Goal: Complete application form: Complete application form

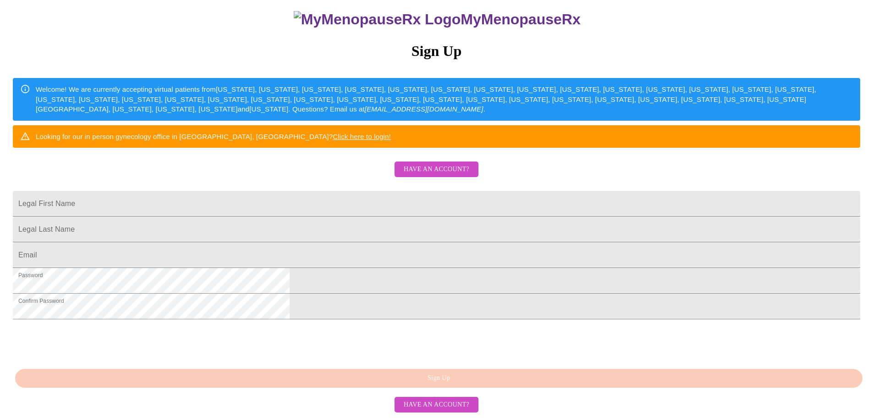
scroll to position [91, 0]
click at [520, 216] on input "Legal First Name" at bounding box center [437, 204] width 848 height 26
type input "[PERSON_NAME]"
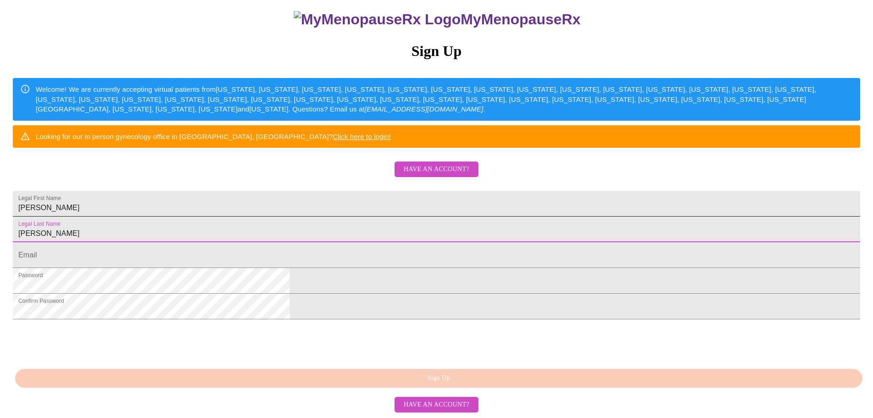
type input "[PERSON_NAME]"
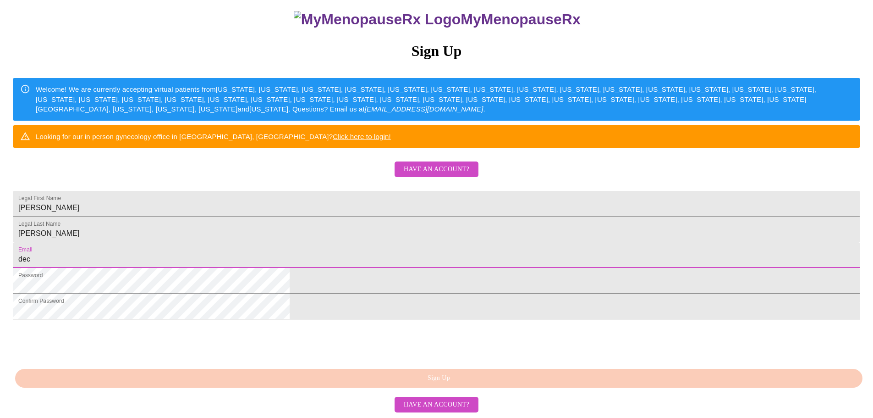
type input "[PERSON_NAME][EMAIL_ADDRESS][PERSON_NAME][DOMAIN_NAME]"
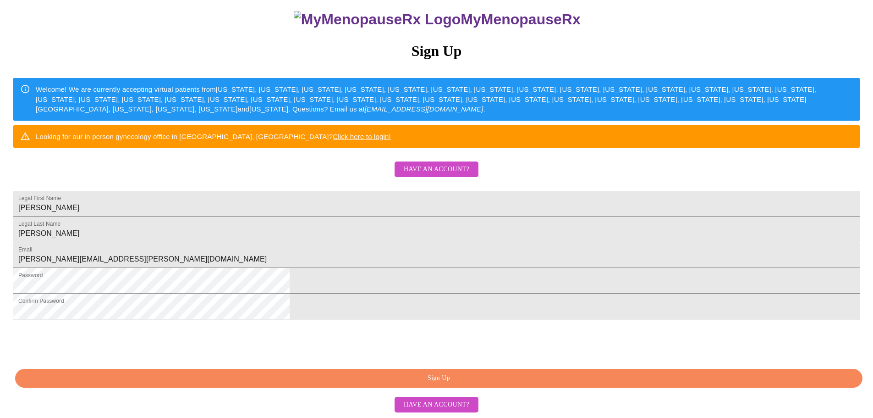
click at [367, 380] on span "Sign Up" at bounding box center [439, 377] width 827 height 11
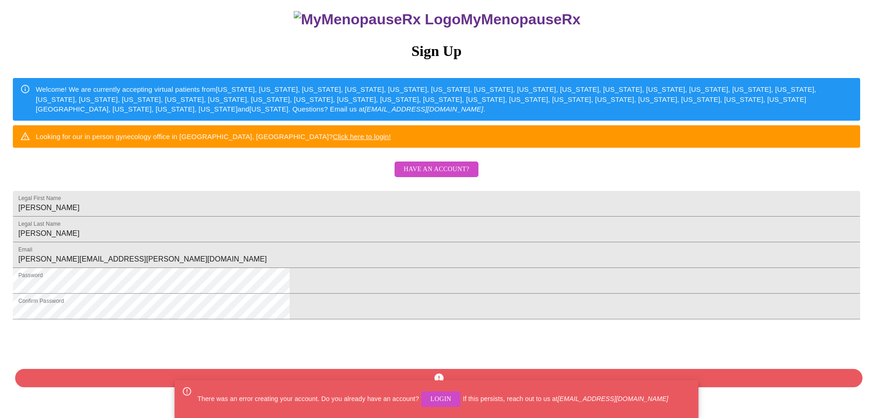
click at [438, 404] on span "Login" at bounding box center [441, 398] width 21 height 11
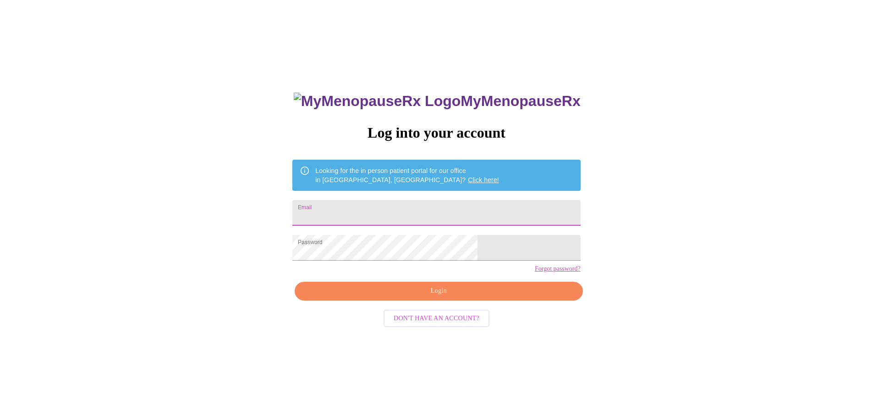
click at [414, 202] on input "Email" at bounding box center [437, 213] width 288 height 26
type input "[PERSON_NAME][EMAIL_ADDRESS][PERSON_NAME][DOMAIN_NAME]"
click at [453, 297] on span "Login" at bounding box center [438, 290] width 267 height 11
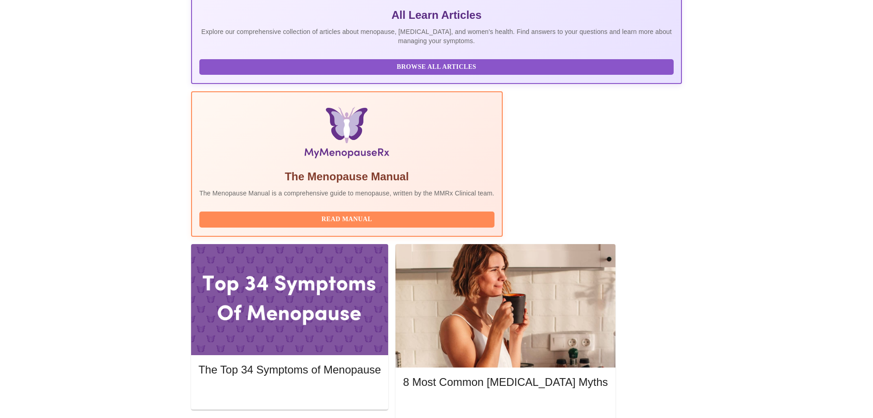
scroll to position [203, 0]
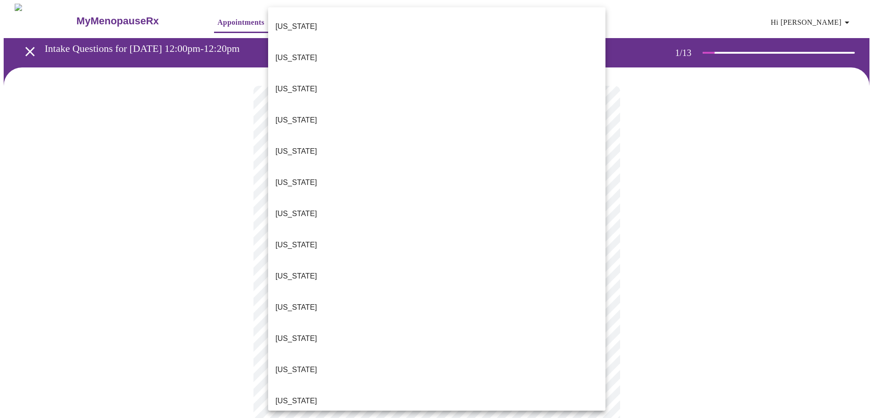
click at [467, 385] on li "[US_STATE]" at bounding box center [436, 400] width 337 height 31
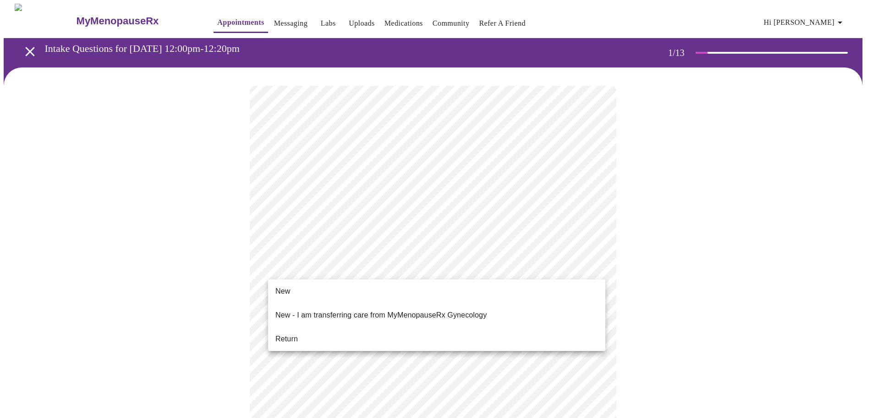
click at [449, 333] on li "Return" at bounding box center [436, 339] width 337 height 17
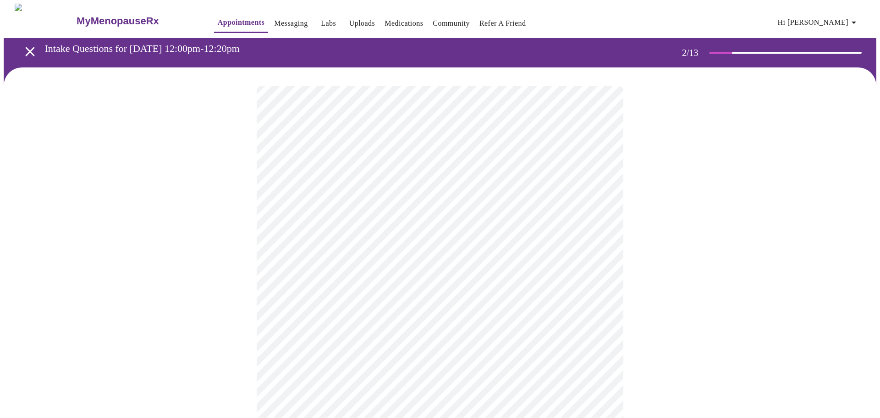
click at [507, 188] on body "MyMenopauseRx Appointments Messaging Labs Uploads Medications Community Refer a…" at bounding box center [440, 322] width 873 height 636
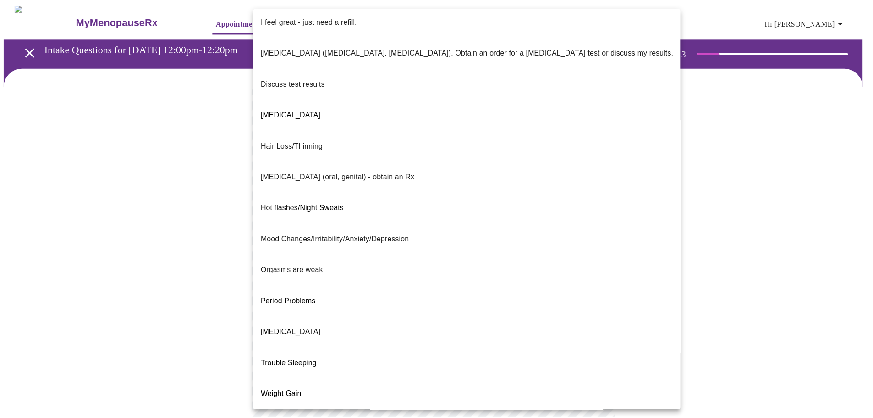
scroll to position [5, 0]
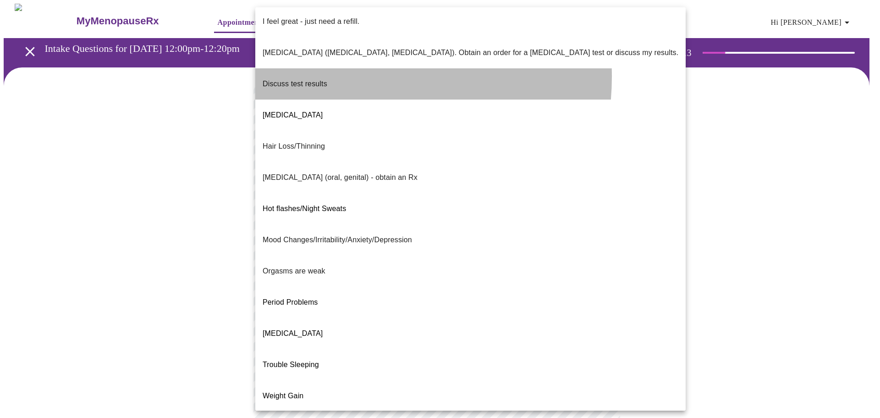
click at [340, 68] on li "Discuss test results" at bounding box center [470, 83] width 431 height 31
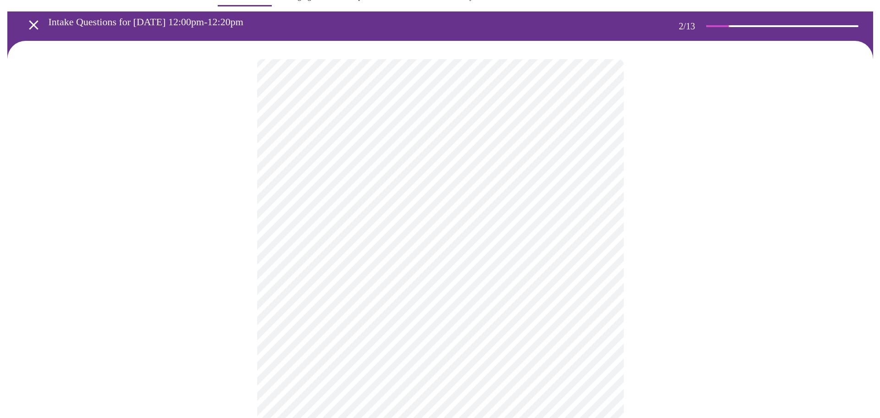
scroll to position [27, 0]
click at [405, 244] on body "MyMenopauseRx Appointments Messaging Labs Uploads Medications Community Refer a…" at bounding box center [437, 292] width 866 height 631
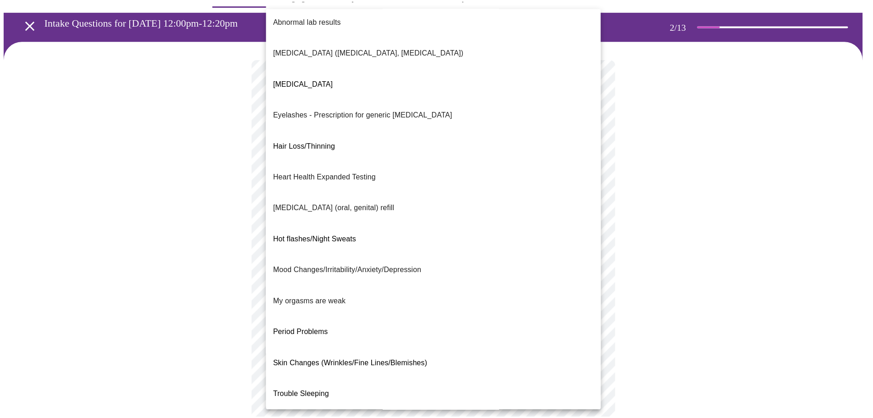
scroll to position [10, 0]
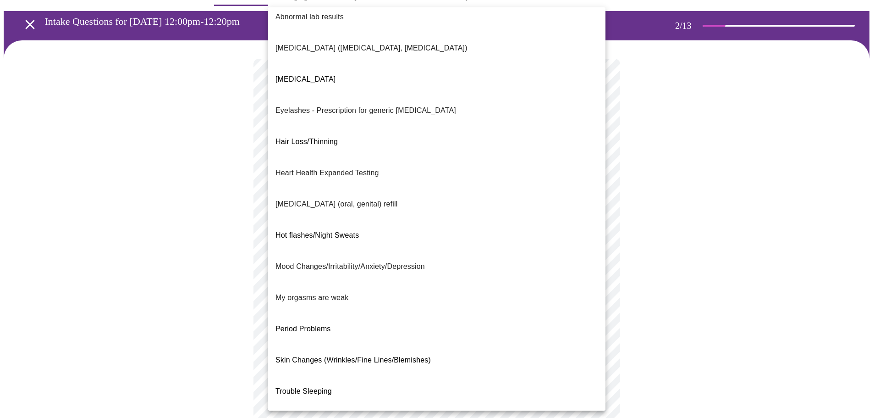
click at [387, 376] on li "Trouble Sleeping" at bounding box center [436, 391] width 337 height 31
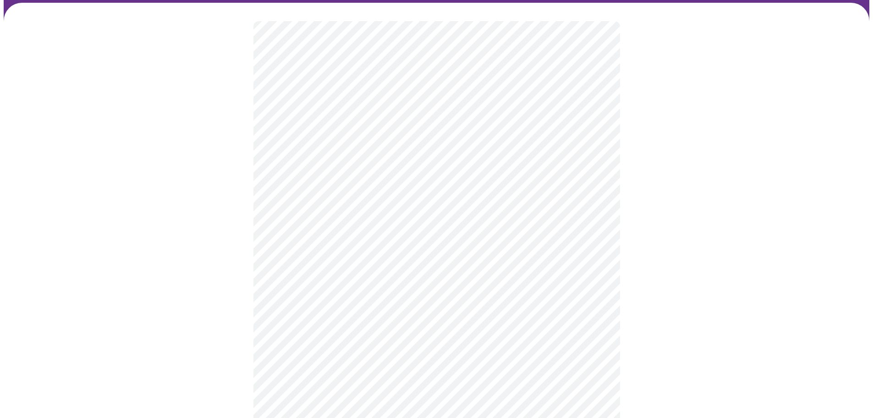
scroll to position [65, 0]
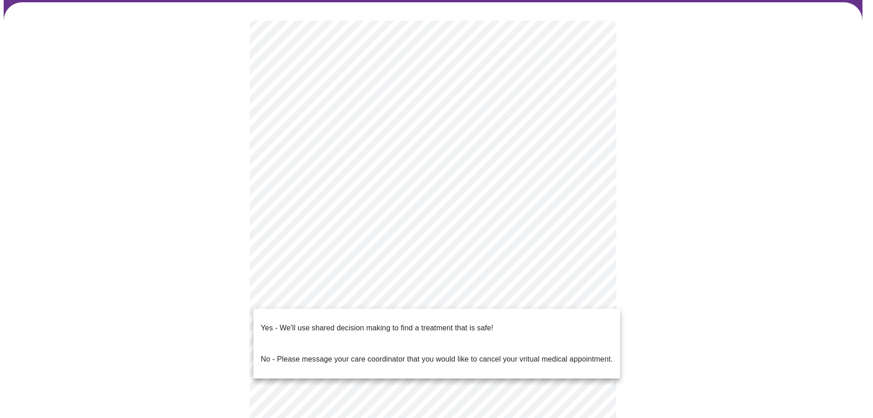
click at [381, 303] on body "MyMenopauseRx Appointments Messaging Labs Uploads Medications Community Refer a…" at bounding box center [437, 251] width 866 height 625
click at [384, 322] on p "Yes - We'll use shared decision making to find a treatment that is safe!" at bounding box center [377, 327] width 232 height 11
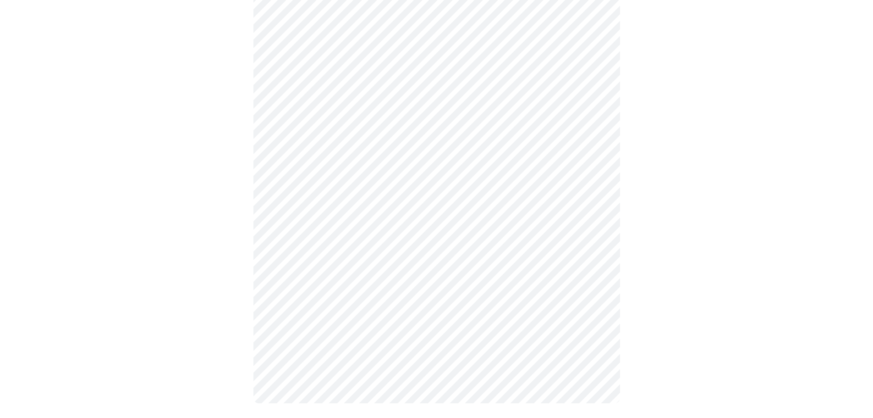
scroll to position [182, 0]
click at [653, 310] on div at bounding box center [437, 153] width 866 height 536
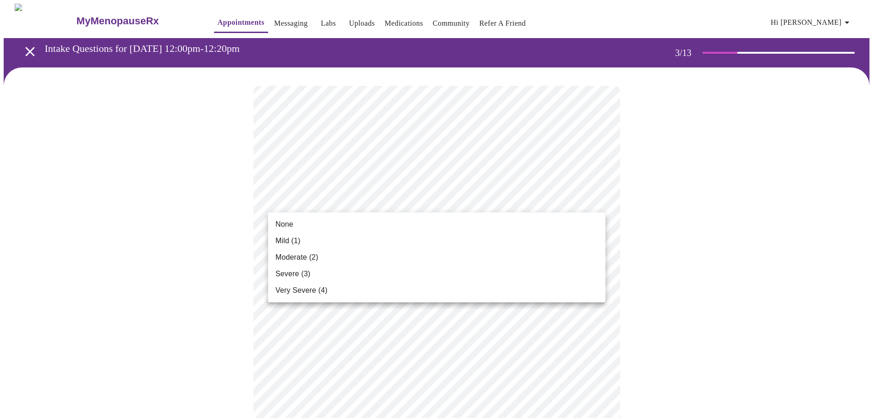
click at [475, 253] on li "Moderate (2)" at bounding box center [436, 257] width 337 height 17
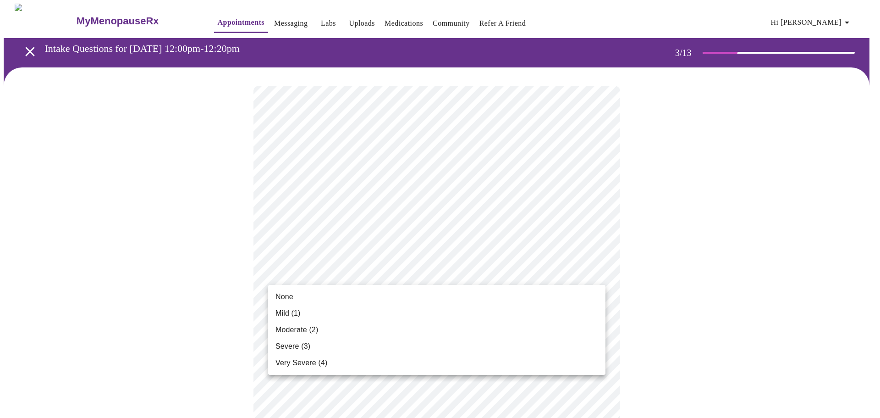
click at [440, 301] on li "None" at bounding box center [436, 296] width 337 height 17
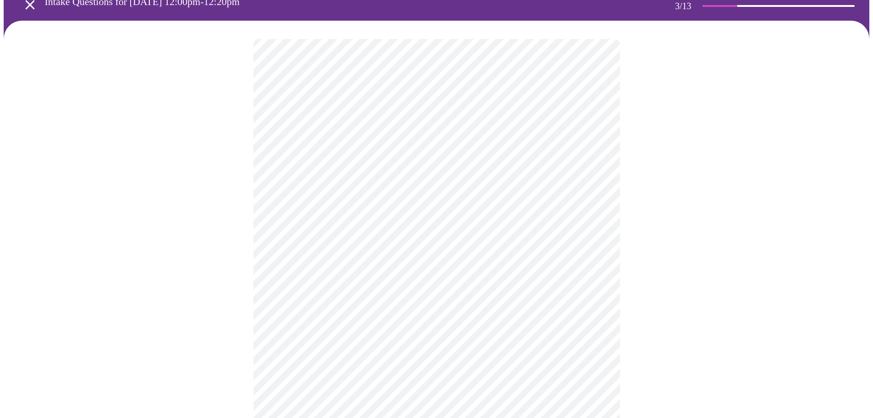
scroll to position [47, 0]
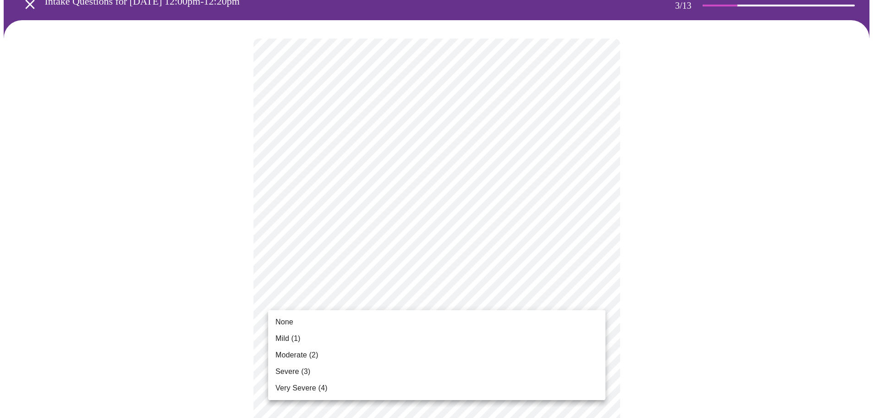
click at [381, 360] on li "Moderate (2)" at bounding box center [436, 355] width 337 height 17
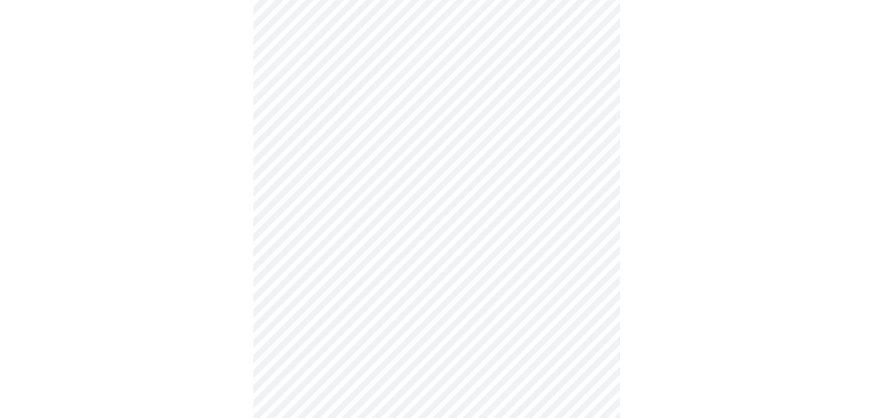
scroll to position [110, 0]
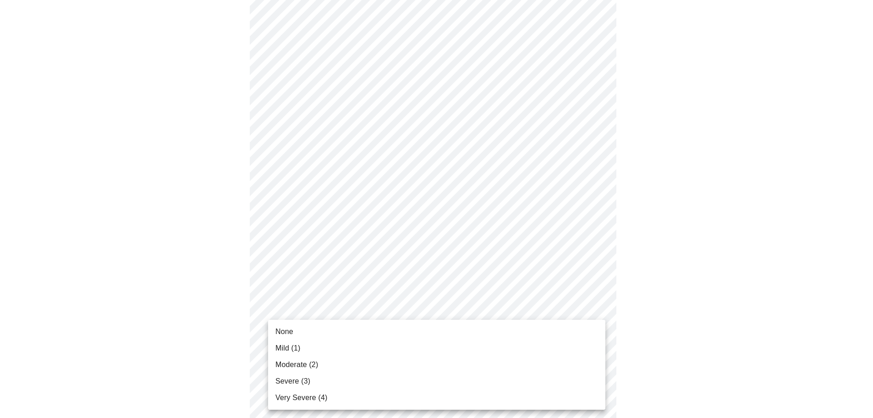
click at [354, 365] on li "Moderate (2)" at bounding box center [436, 364] width 337 height 17
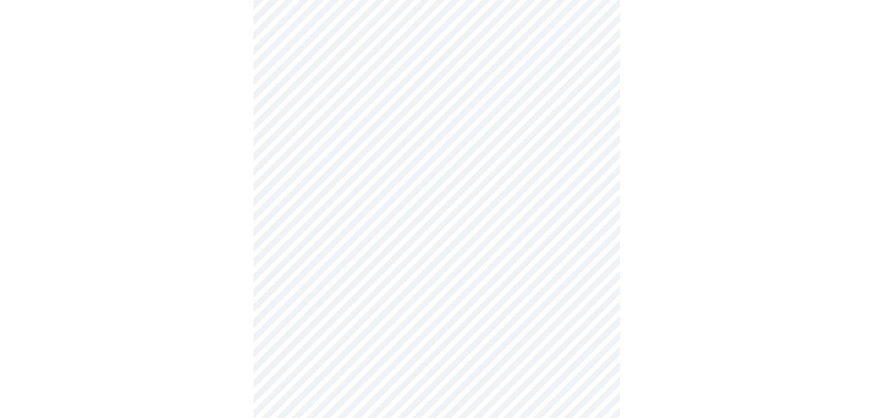
scroll to position [191, 0]
click at [336, 292] on body "MyMenopauseRx Appointments Messaging Labs Uploads Medications Community Refer a…" at bounding box center [437, 397] width 866 height 1168
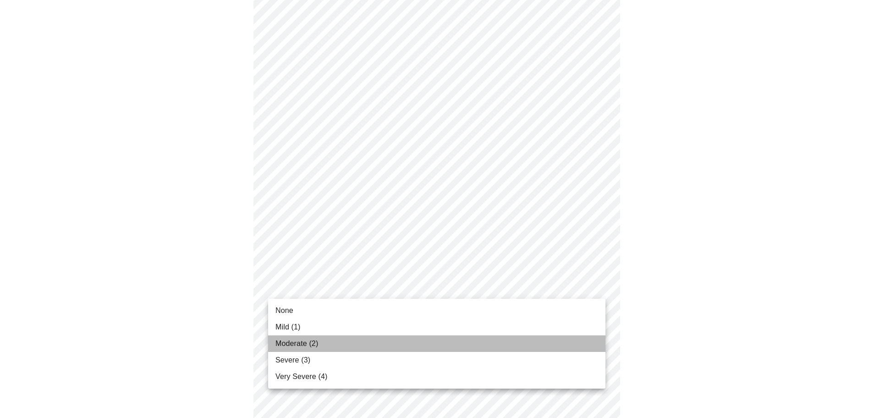
click at [328, 338] on li "Moderate (2)" at bounding box center [436, 343] width 337 height 17
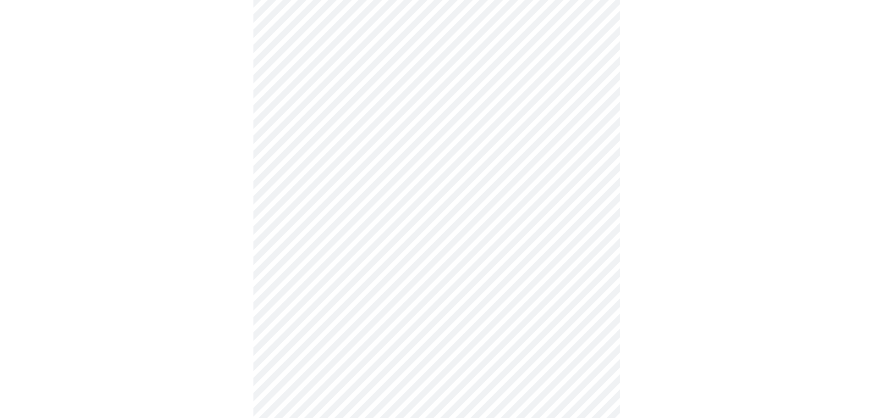
scroll to position [258, 0]
click at [312, 283] on body "MyMenopauseRx Appointments Messaging Labs Uploads Medications Community Refer a…" at bounding box center [437, 323] width 866 height 1155
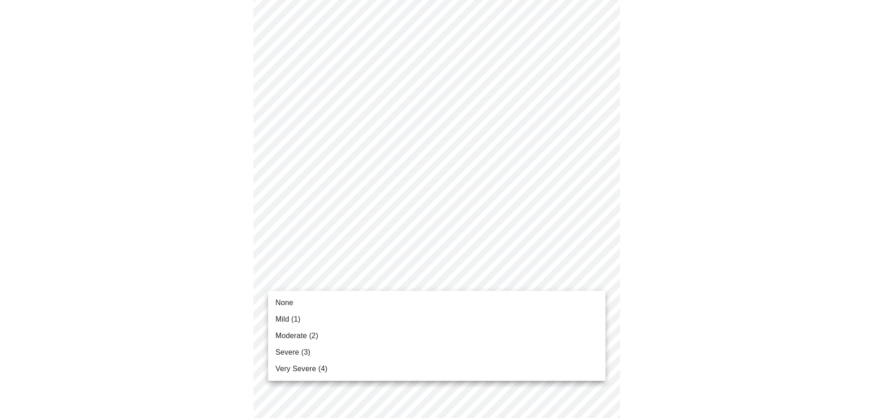
click at [317, 320] on li "Mild (1)" at bounding box center [436, 319] width 337 height 17
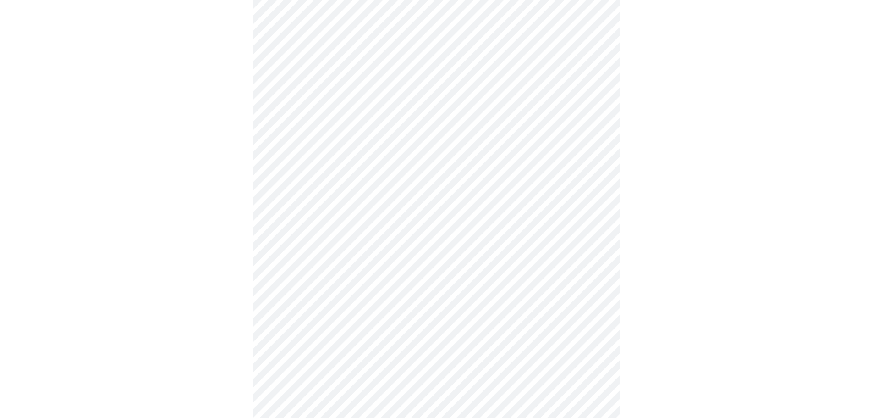
scroll to position [316, 0]
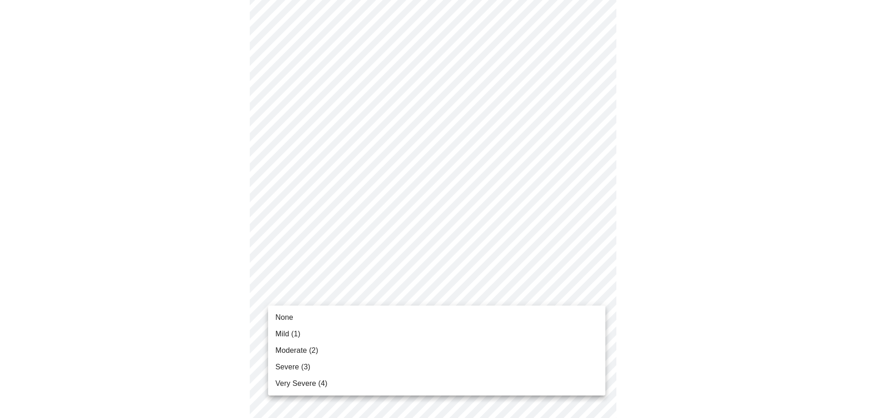
click at [300, 286] on body "MyMenopauseRx Appointments Messaging Labs Uploads Medications Community Refer a…" at bounding box center [437, 259] width 866 height 1143
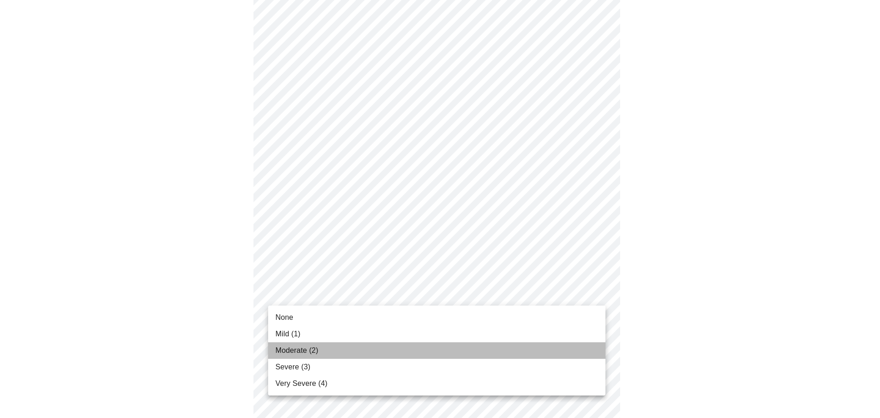
click at [308, 346] on span "Moderate (2)" at bounding box center [297, 350] width 43 height 11
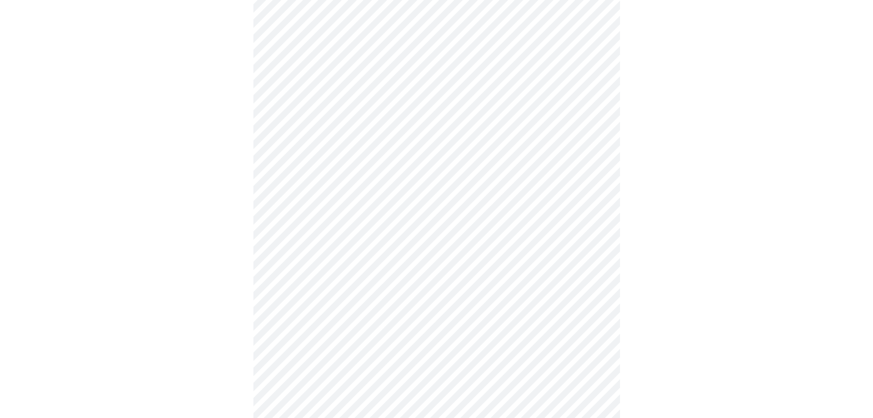
scroll to position [437, 0]
click at [284, 239] on body "MyMenopauseRx Appointments Messaging Labs Uploads Medications Community Refer a…" at bounding box center [437, 132] width 866 height 1130
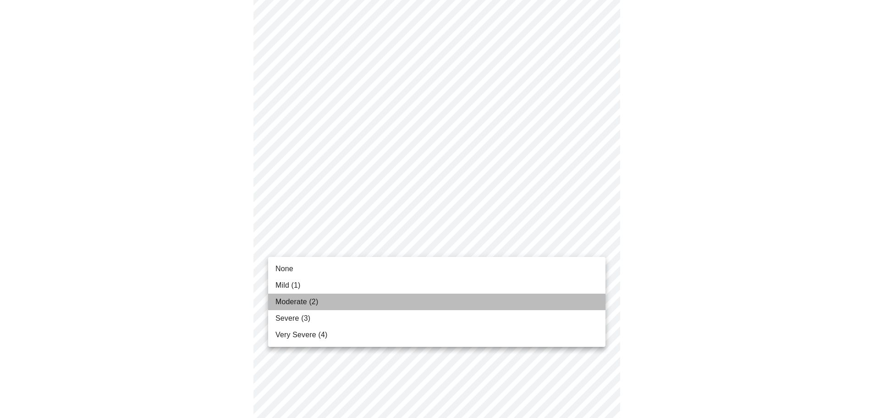
click at [315, 303] on span "Moderate (2)" at bounding box center [297, 301] width 43 height 11
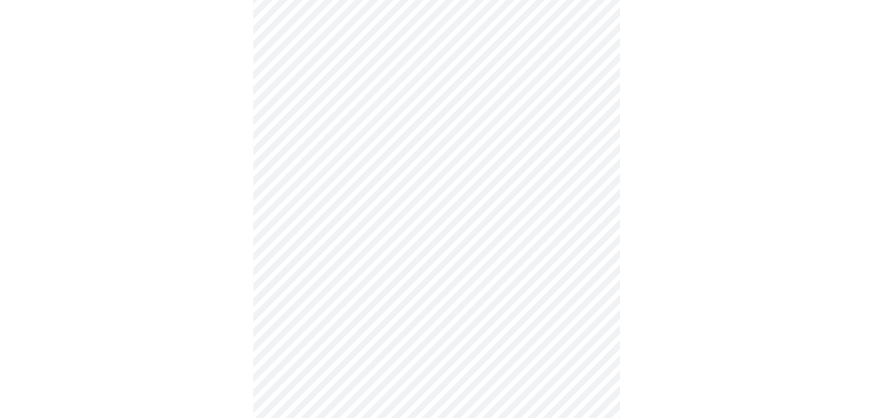
scroll to position [484, 0]
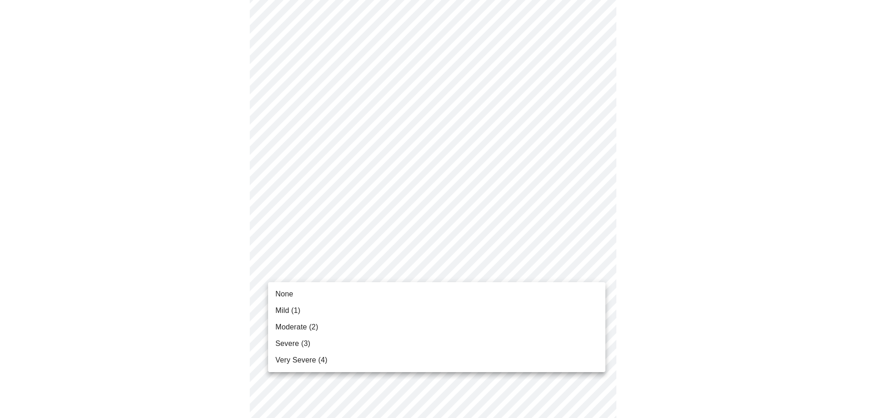
click at [313, 271] on body "MyMenopauseRx Appointments Messaging Labs Uploads Medications Community Refer a…" at bounding box center [437, 77] width 866 height 1117
click at [312, 323] on span "Moderate (2)" at bounding box center [297, 326] width 43 height 11
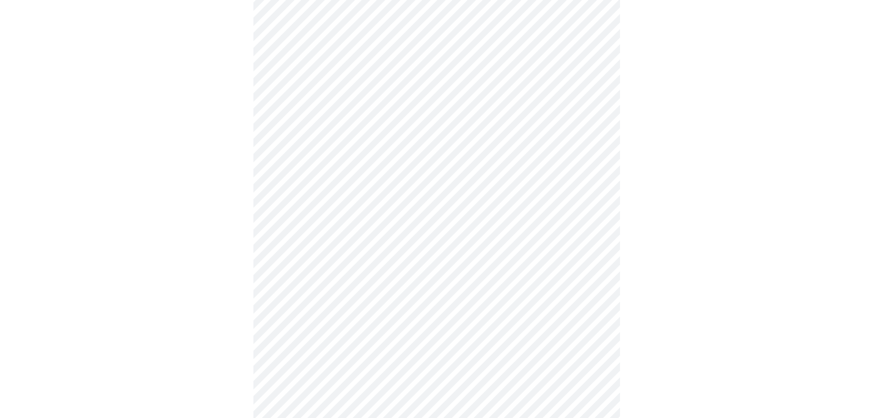
scroll to position [557, 0]
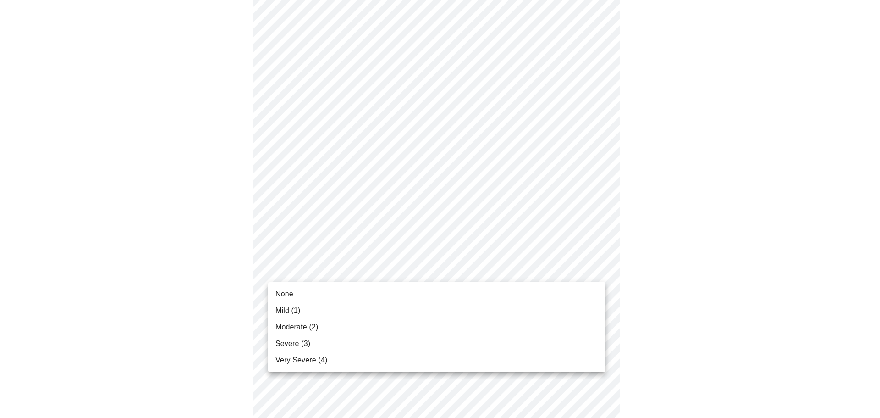
click at [289, 289] on span "None" at bounding box center [285, 293] width 18 height 11
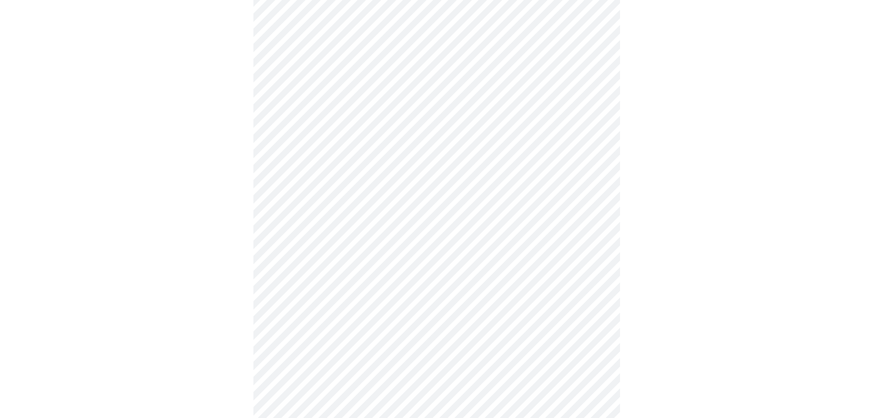
scroll to position [605, 0]
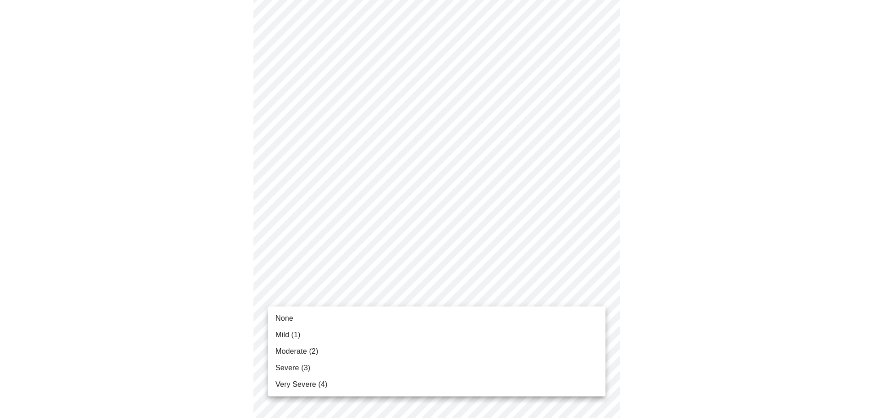
click at [299, 337] on span "Mild (1)" at bounding box center [288, 334] width 25 height 11
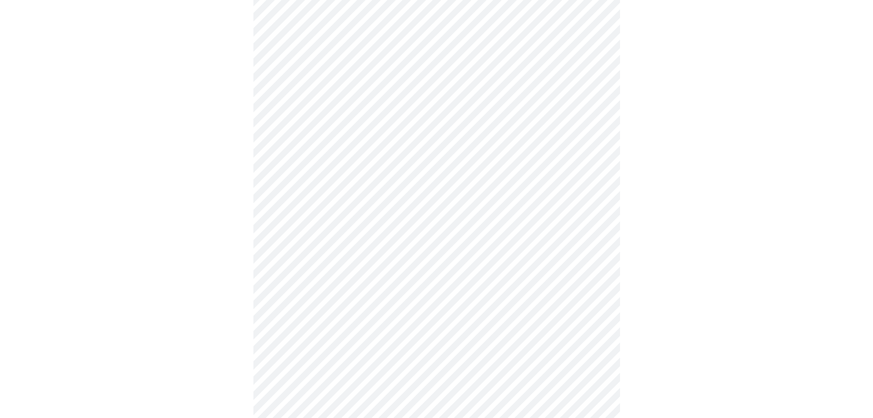
scroll to position [300, 0]
click at [408, 380] on body "MyMenopauseRx Appointments Messaging Labs Uploads Medications Community Refer a…" at bounding box center [437, 242] width 866 height 1079
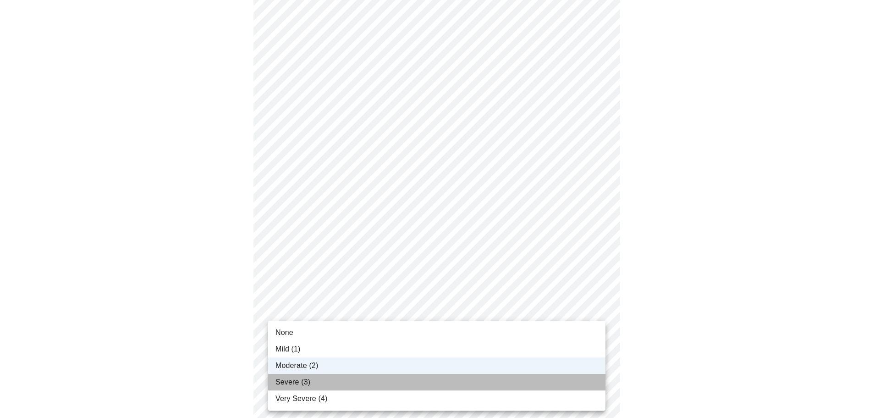
click at [353, 378] on li "Severe (3)" at bounding box center [436, 382] width 337 height 17
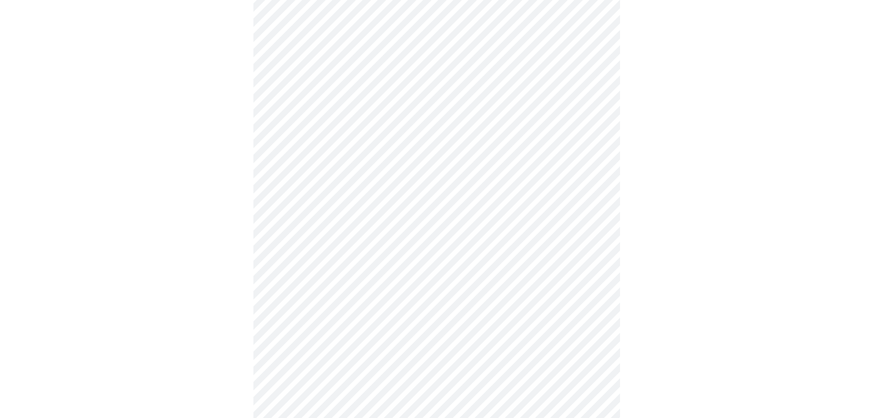
scroll to position [265, 0]
click at [344, 293] on body "MyMenopauseRx Appointments Messaging Labs Uploads Medications Community Refer a…" at bounding box center [440, 191] width 873 height 905
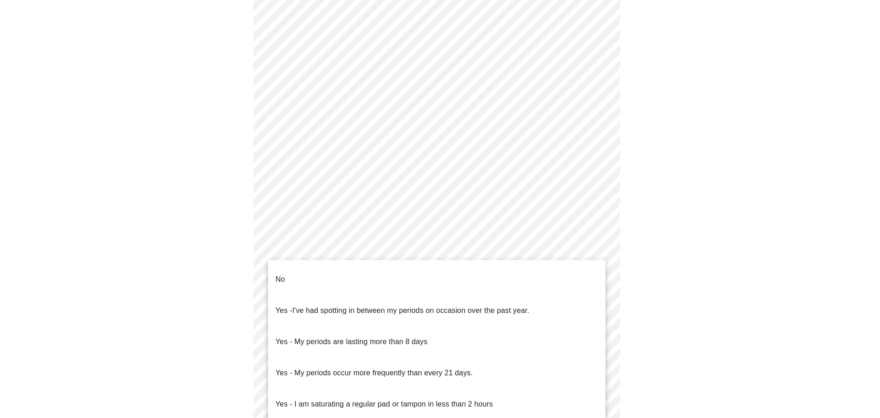
click at [342, 279] on li "No" at bounding box center [436, 279] width 337 height 31
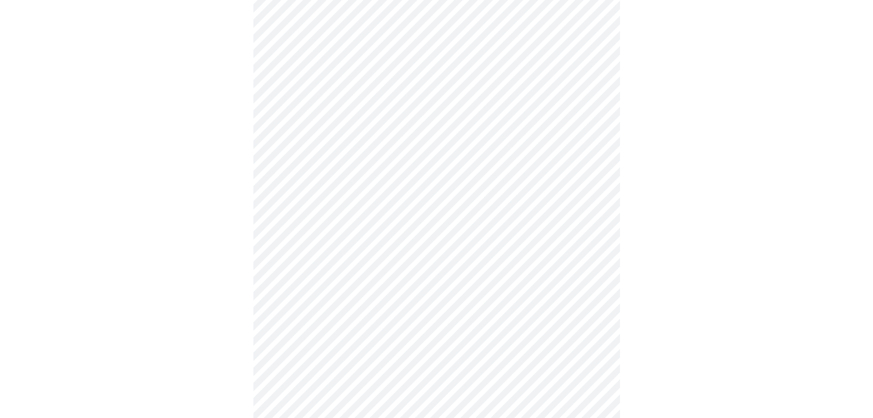
scroll to position [309, 0]
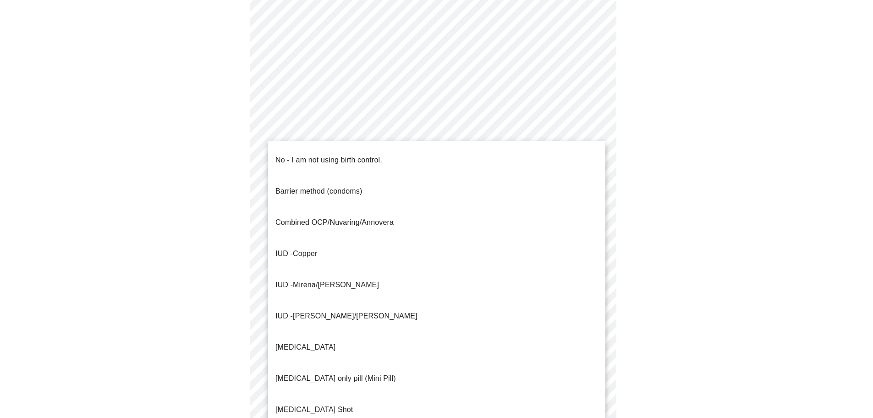
click at [351, 316] on body "MyMenopauseRx Appointments Messaging Labs Uploads Medications Community Refer a…" at bounding box center [437, 145] width 866 height 900
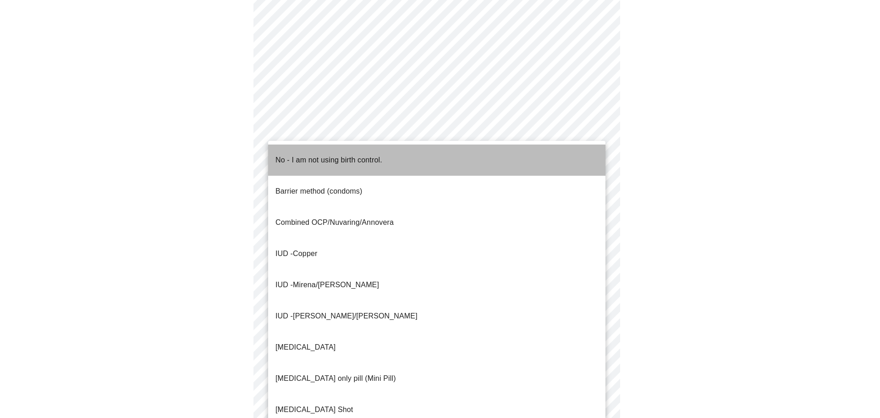
click at [308, 156] on p "No - I am not using birth control." at bounding box center [329, 160] width 107 height 11
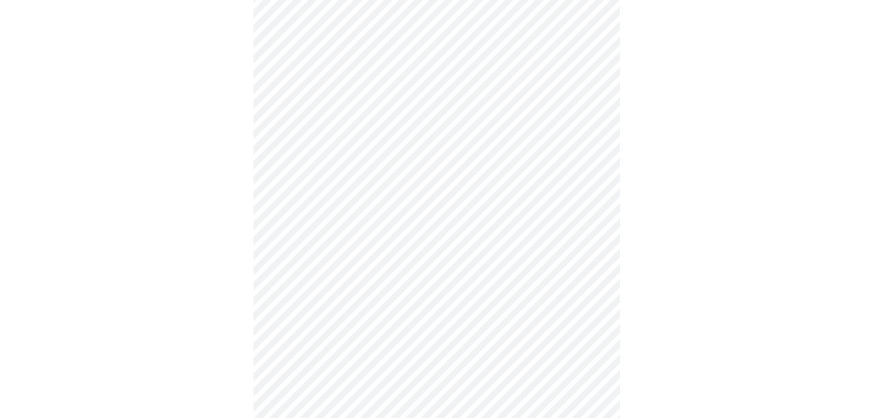
scroll to position [409, 0]
click at [306, 224] on body "MyMenopauseRx Appointments Messaging Labs Uploads Medications Community Refer a…" at bounding box center [437, 41] width 866 height 894
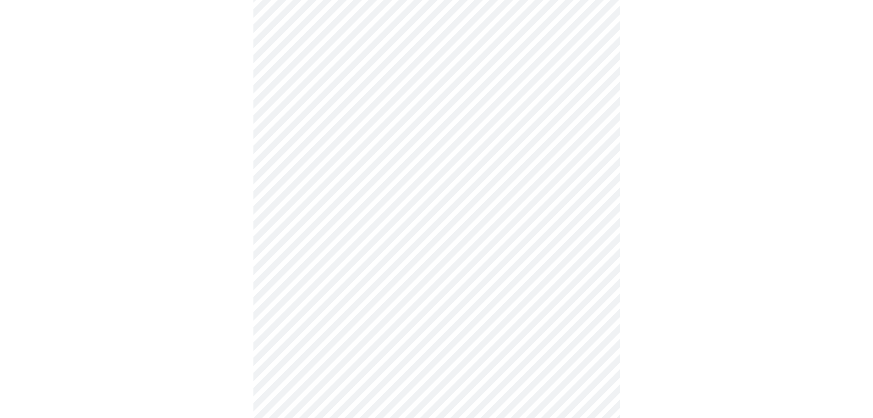
click at [350, 284] on body "MyMenopauseRx Appointments Messaging Labs Uploads Medications Community Refer a…" at bounding box center [437, 41] width 866 height 894
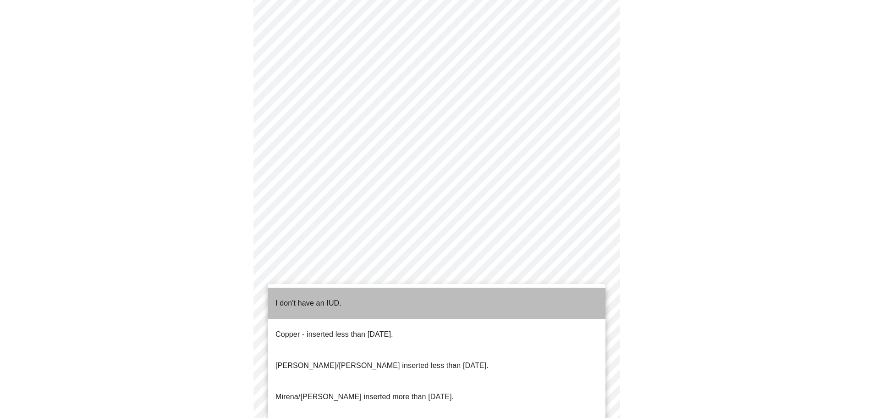
click at [345, 302] on li "I don't have an IUD." at bounding box center [436, 302] width 337 height 31
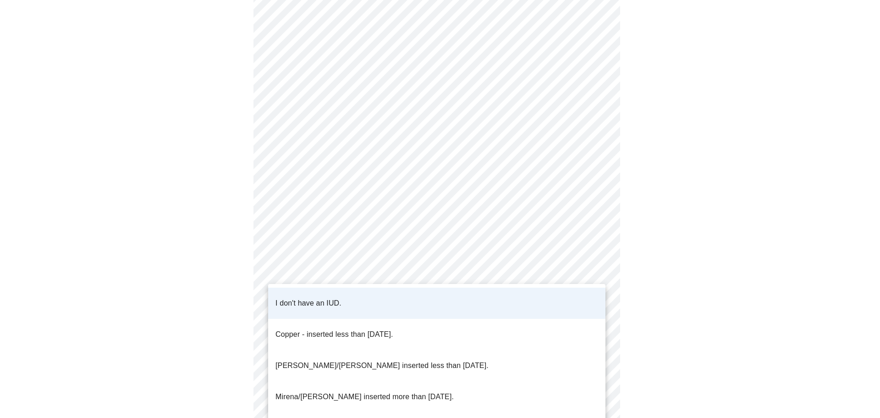
click at [345, 302] on body "MyMenopauseRx Appointments Messaging Labs Uploads Medications Community Refer a…" at bounding box center [440, 38] width 873 height 889
click at [187, 310] on div at bounding box center [440, 209] width 880 height 418
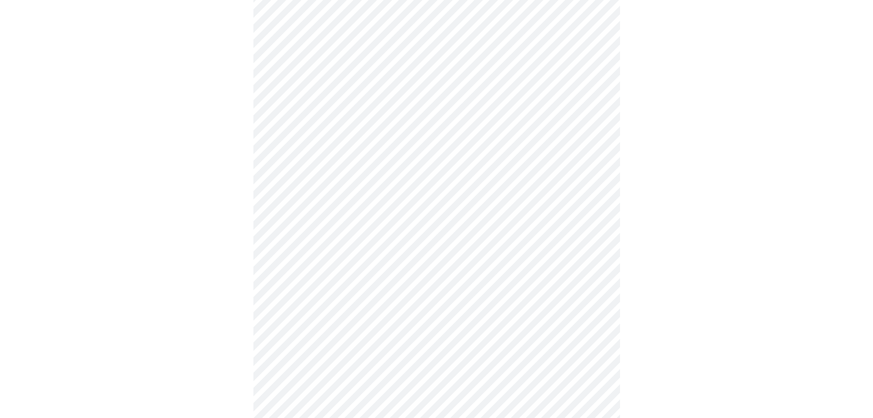
click at [304, 356] on body "MyMenopauseRx Appointments Messaging Labs Uploads Medications Community Refer a…" at bounding box center [437, 38] width 866 height 889
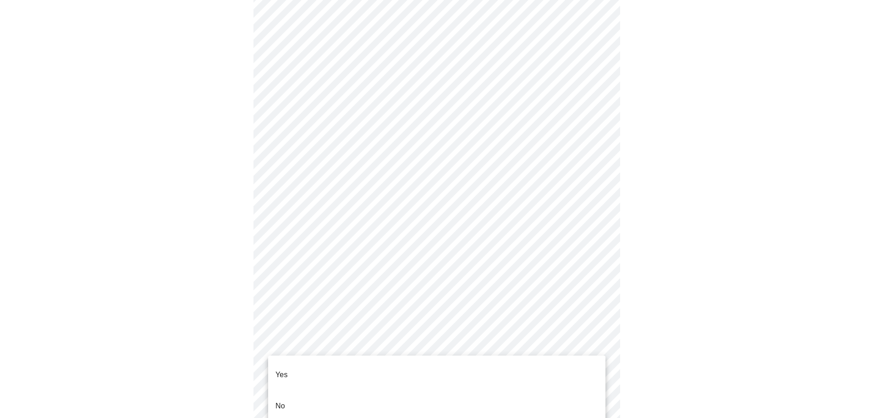
click at [304, 368] on li "Yes" at bounding box center [436, 374] width 337 height 31
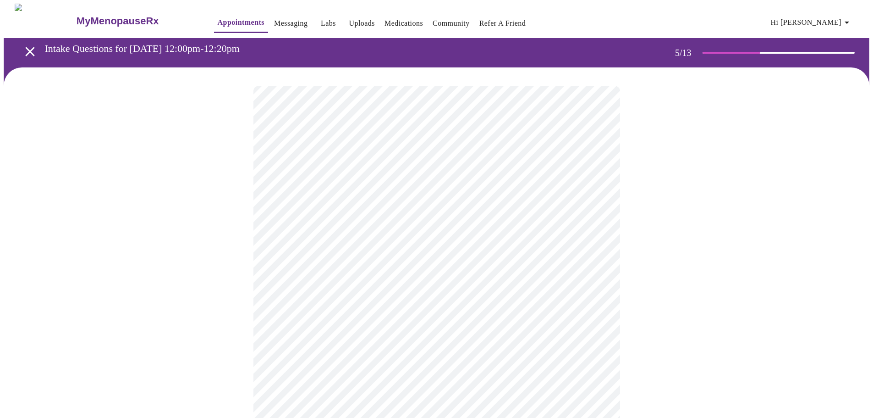
click at [512, 243] on body "MyMenopauseRx Appointments Messaging Labs Uploads Medications Community Refer a…" at bounding box center [437, 343] width 866 height 678
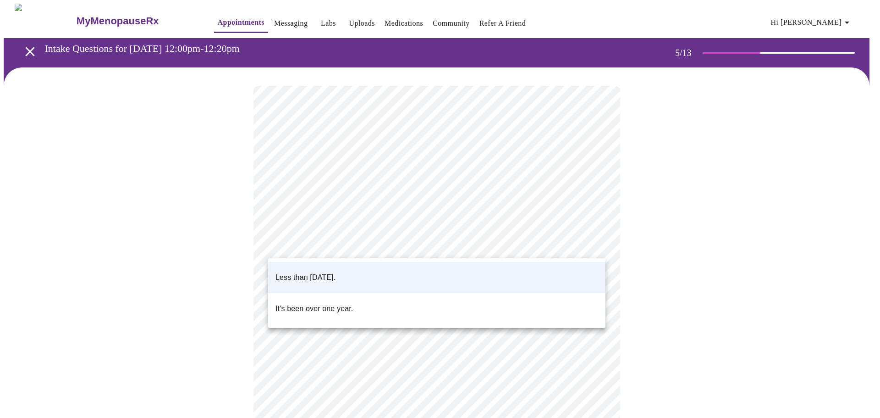
click at [491, 270] on li "Less than [DATE]." at bounding box center [436, 277] width 337 height 31
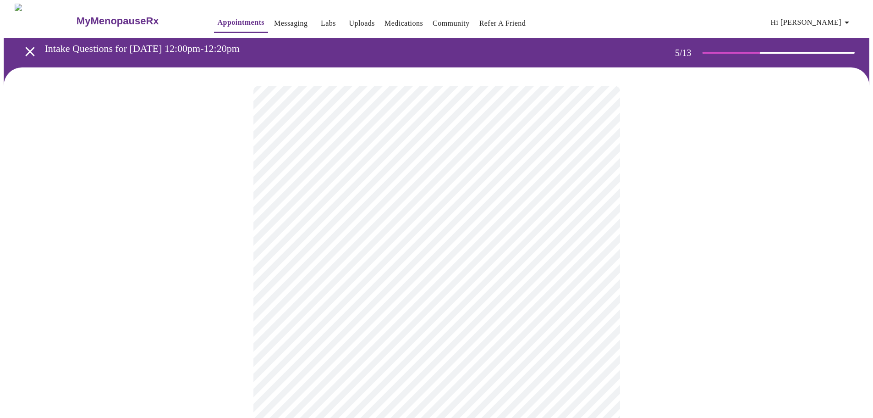
click at [474, 324] on body "MyMenopauseRx Appointments Messaging Labs Uploads Medications Community Refer a…" at bounding box center [437, 343] width 866 height 678
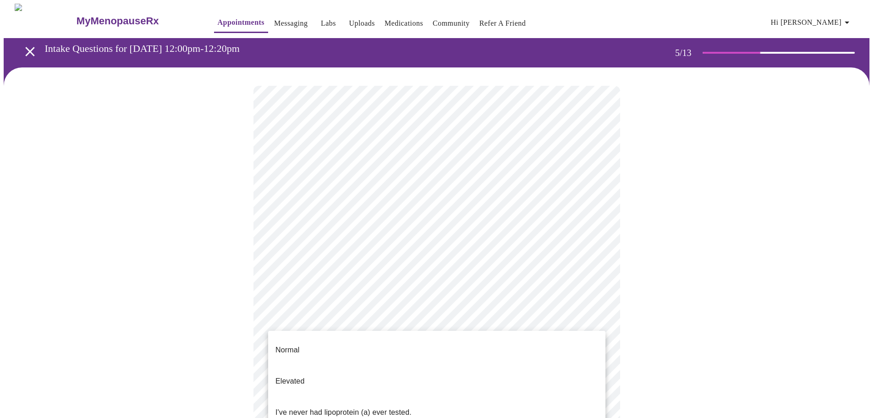
click at [443, 340] on li "Normal" at bounding box center [436, 349] width 337 height 31
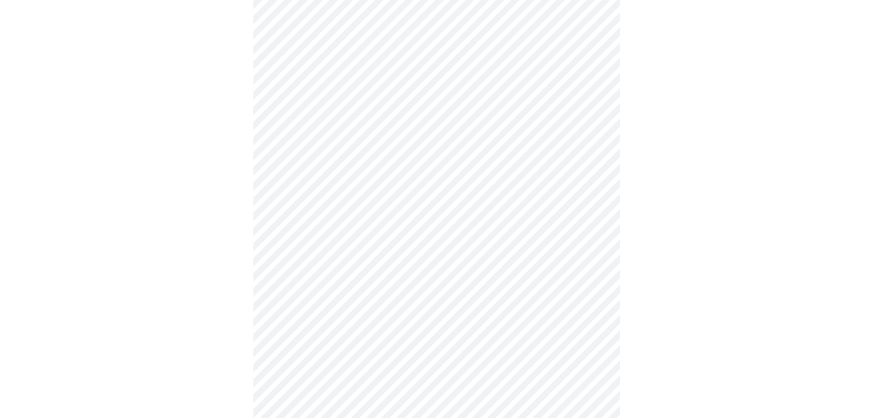
scroll to position [2371, 0]
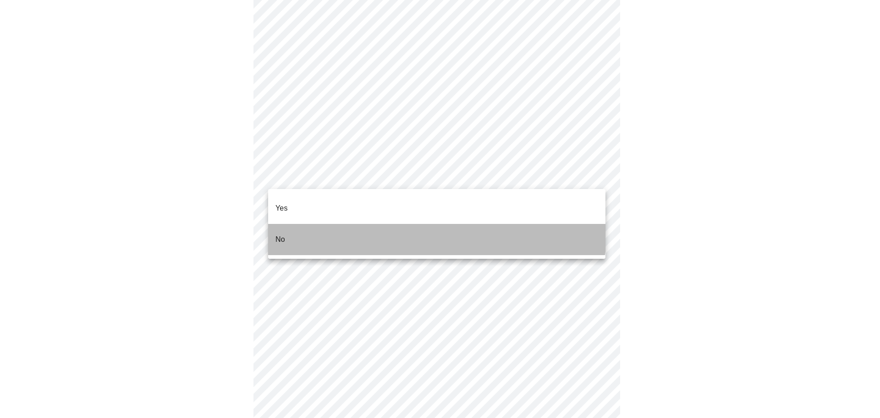
click at [404, 224] on li "No" at bounding box center [436, 239] width 337 height 31
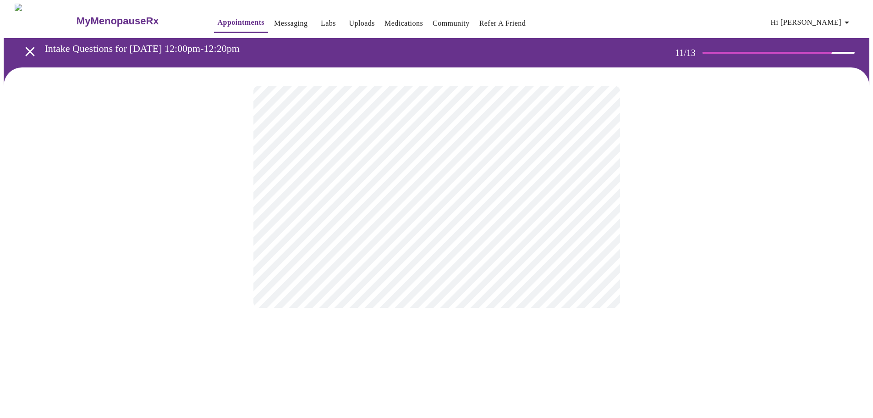
scroll to position [0, 0]
click at [575, 326] on div "MyMenopauseRx Appointments Messaging Labs Uploads Medications Community Refer a…" at bounding box center [440, 165] width 873 height 322
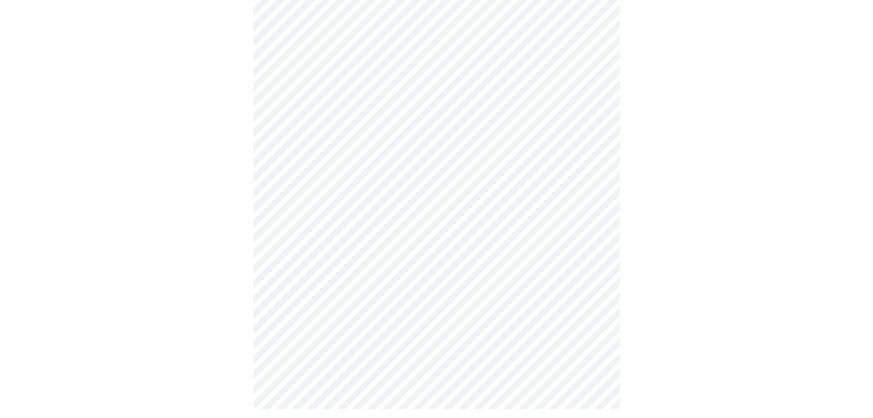
scroll to position [326, 0]
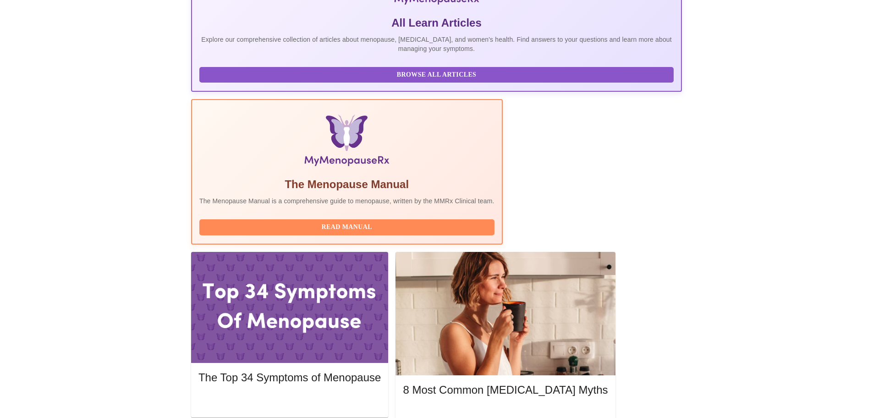
scroll to position [195, 0]
